Goal: Information Seeking & Learning: Learn about a topic

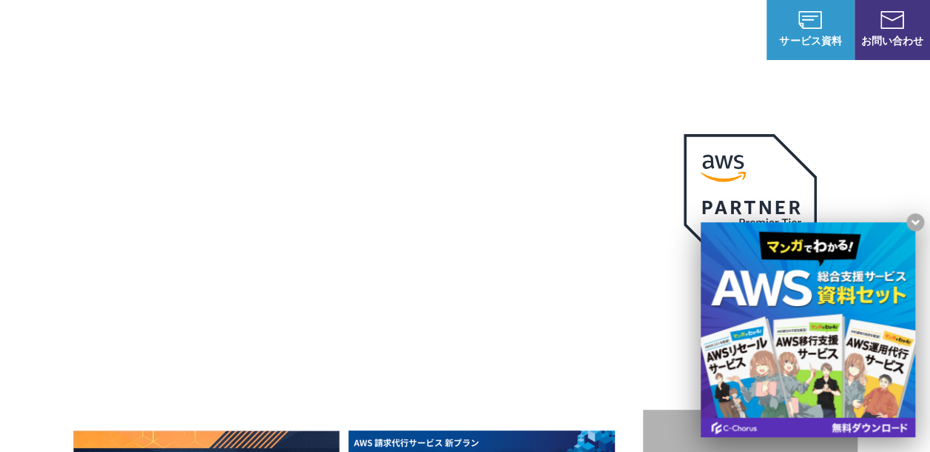
click at [420, 104] on div "AWSの導入からコスト削減、 構成・運用の最適化からデータ活用まで 規模や業種業態を問わない マネージドサービスで AWS ジャーニーの 成功を実現 AWS …" at bounding box center [465, 314] width 930 height 628
click at [249, 114] on div "AWSの導入からコスト削減、 構成・運用の最適化からデータ活用まで 規模や業種業態を問わない マネージドサービスで AWS ジャーニーの 成功を実現 AWS …" at bounding box center [465, 332] width 785 height 443
click at [776, 181] on img at bounding box center [750, 200] width 133 height 133
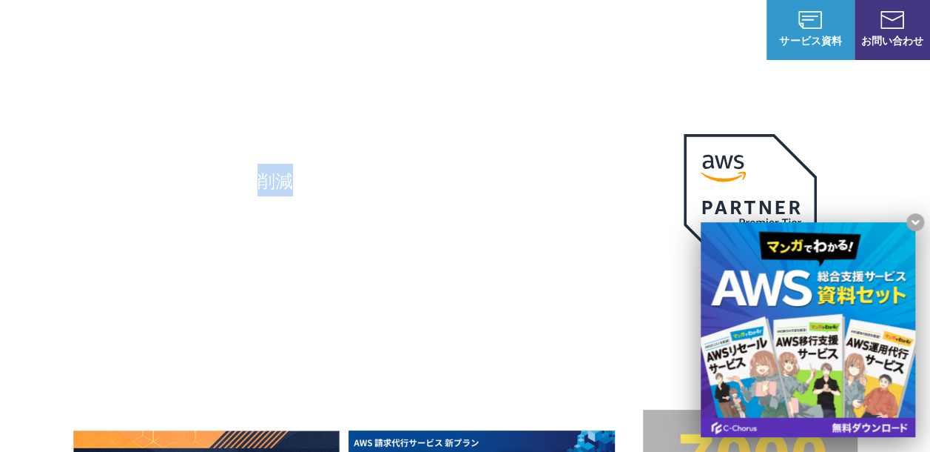
click at [776, 181] on img at bounding box center [750, 200] width 133 height 133
click at [378, 31] on li "サービス サービス Amazon Web Service（AWS） AWS請求代行サービス AWS Marketplace割引サービス AWS初心者向けパーソ…" at bounding box center [348, 29] width 86 height 59
click at [395, 58] on li "業種別ソリューション 業種別ソリューション 業種別ソリューション ガバメントクラウド運用管理支援 教育・公共機関向けAWS支援 教育・公共団体向け Googl…" at bounding box center [465, 29] width 148 height 59
click at [576, 47] on li "導入事例" at bounding box center [574, 29] width 71 height 59
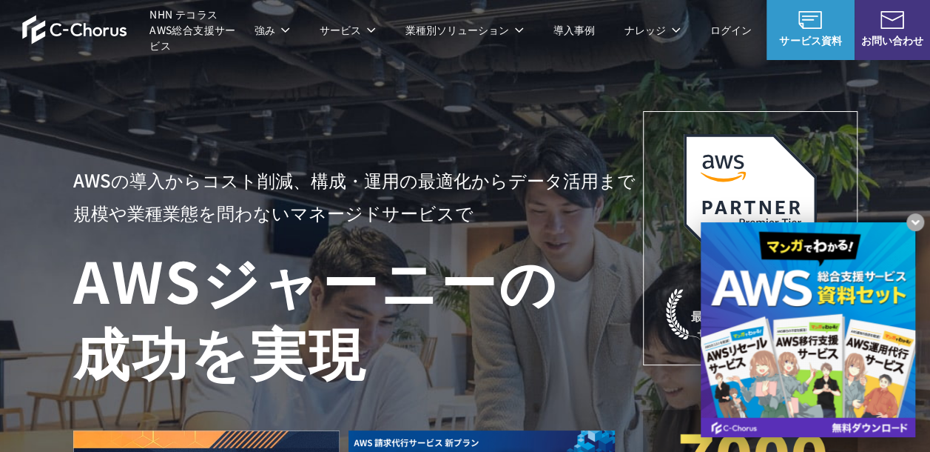
click at [576, 46] on li "導入事例" at bounding box center [574, 29] width 71 height 59
click at [576, 41] on li "導入事例" at bounding box center [574, 29] width 71 height 59
click at [569, 34] on link "導入事例" at bounding box center [574, 30] width 41 height 16
